Goal: Navigation & Orientation: Find specific page/section

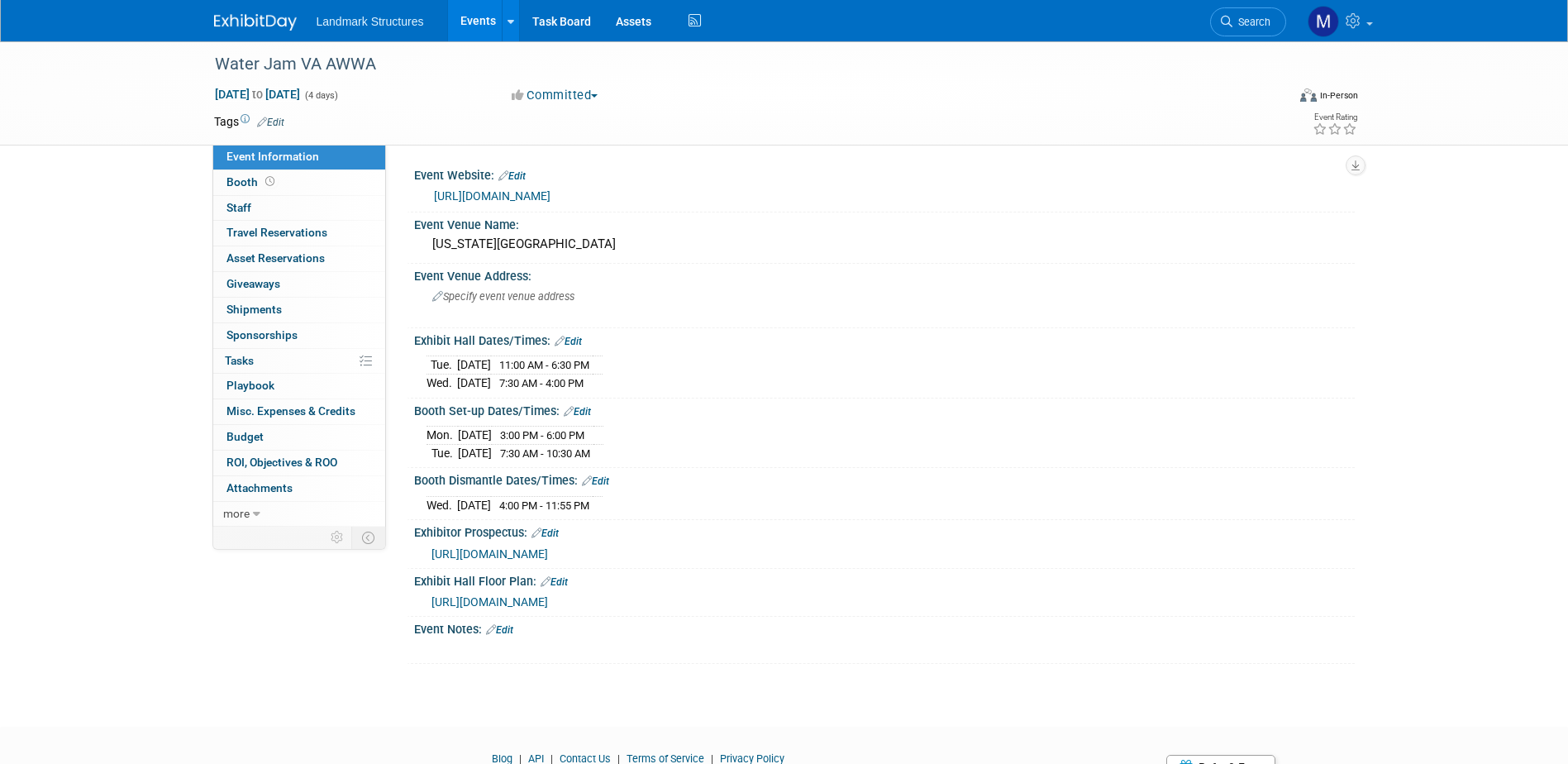
click at [482, 27] on link "Events" at bounding box center [478, 20] width 60 height 41
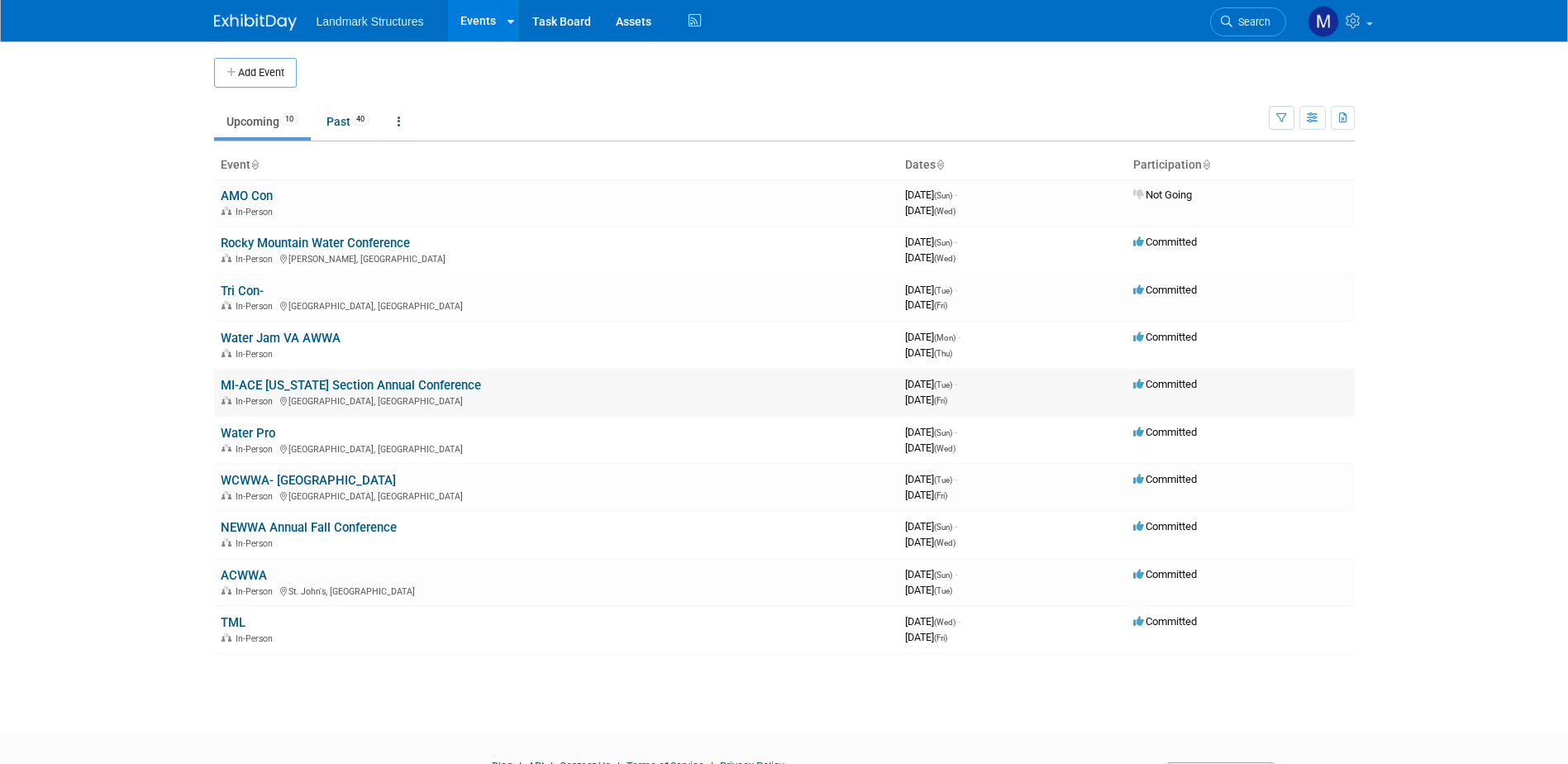
click at [291, 386] on link "MI-ACE [US_STATE] Section Annual Conference" at bounding box center [351, 384] width 261 height 15
